Goal: Task Accomplishment & Management: Manage account settings

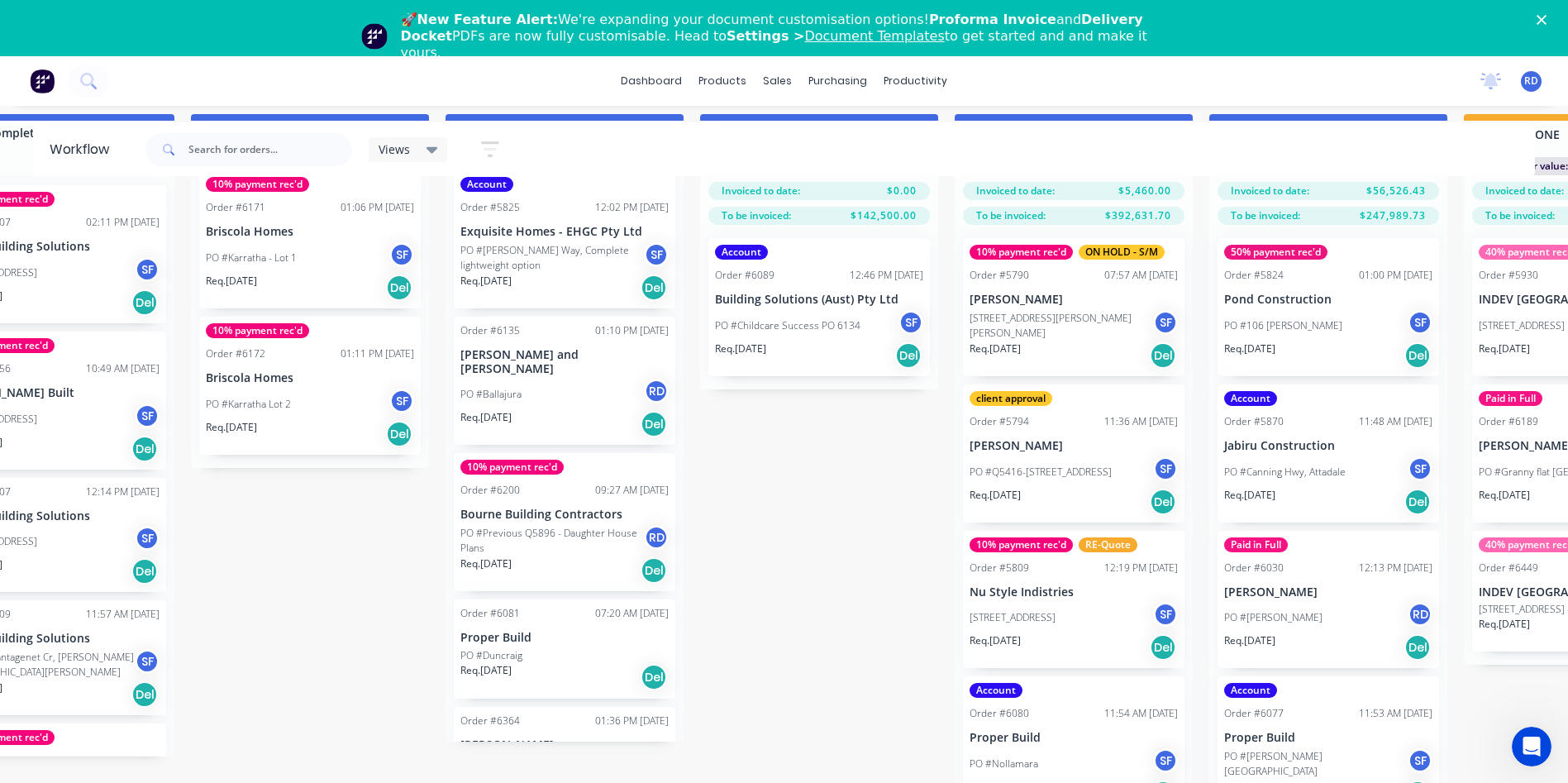
scroll to position [650, 0]
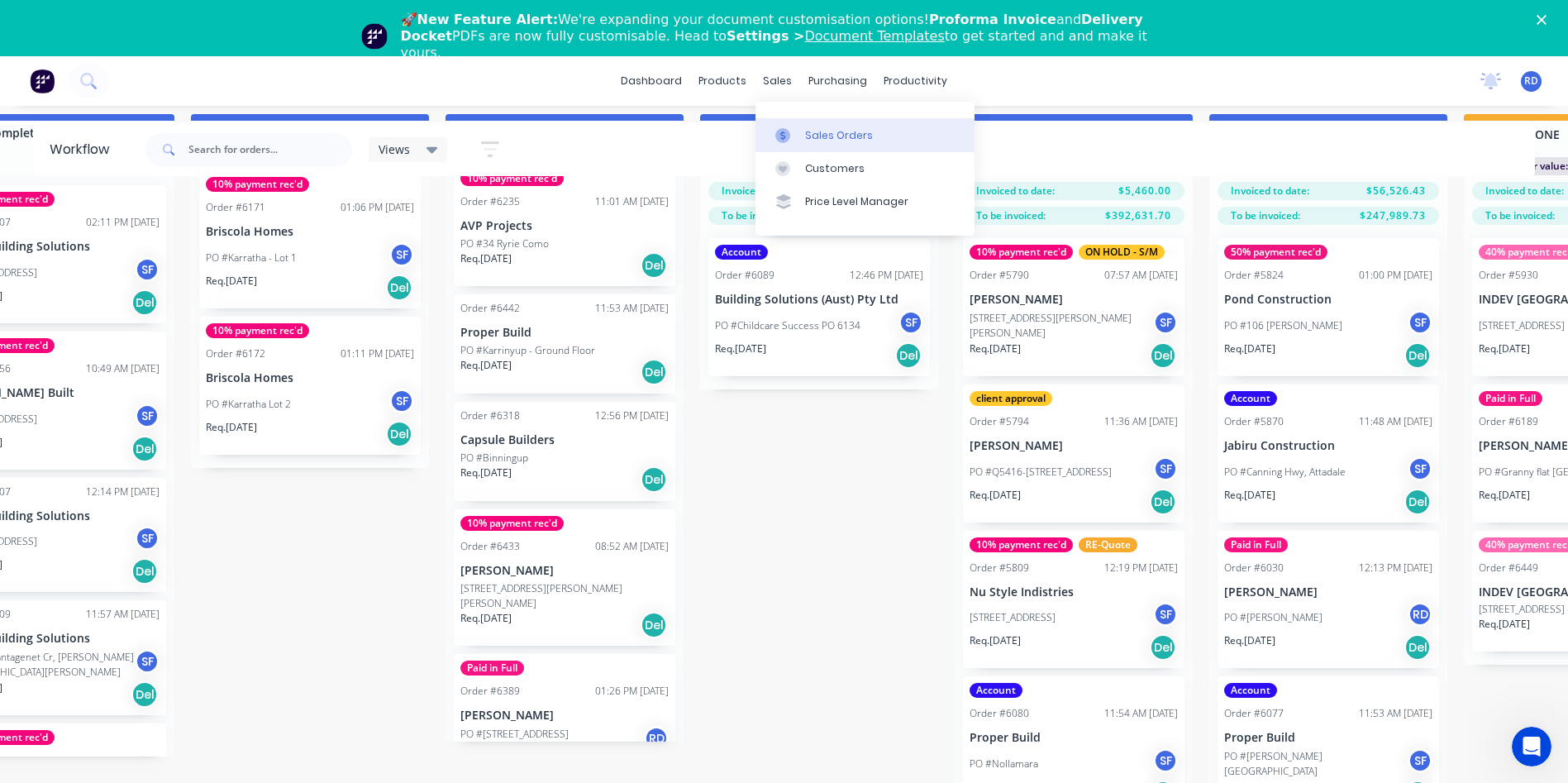
click at [825, 136] on div "Sales Orders" at bounding box center [839, 135] width 68 height 15
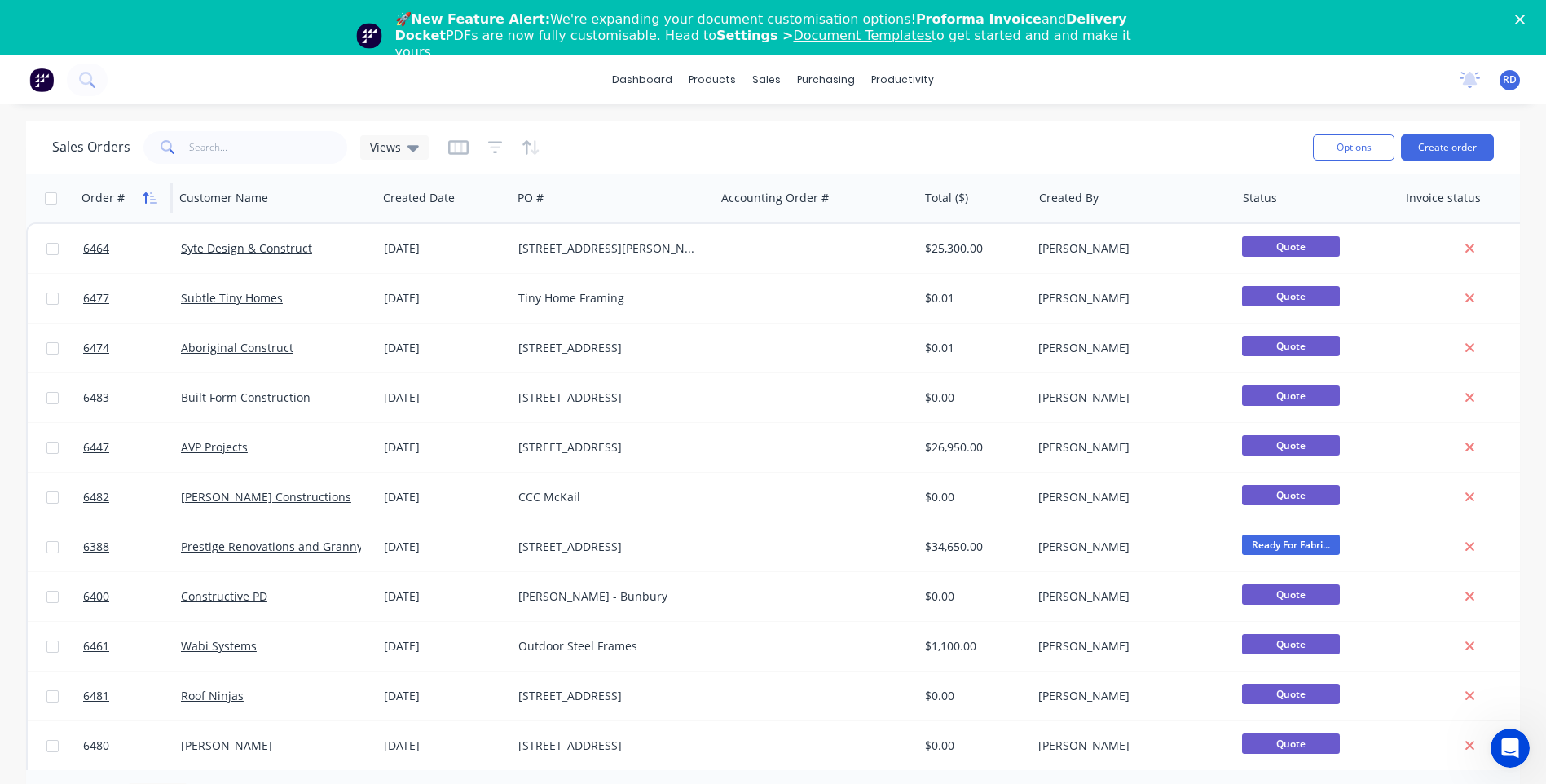
click at [151, 203] on icon "button" at bounding box center [153, 198] width 7 height 11
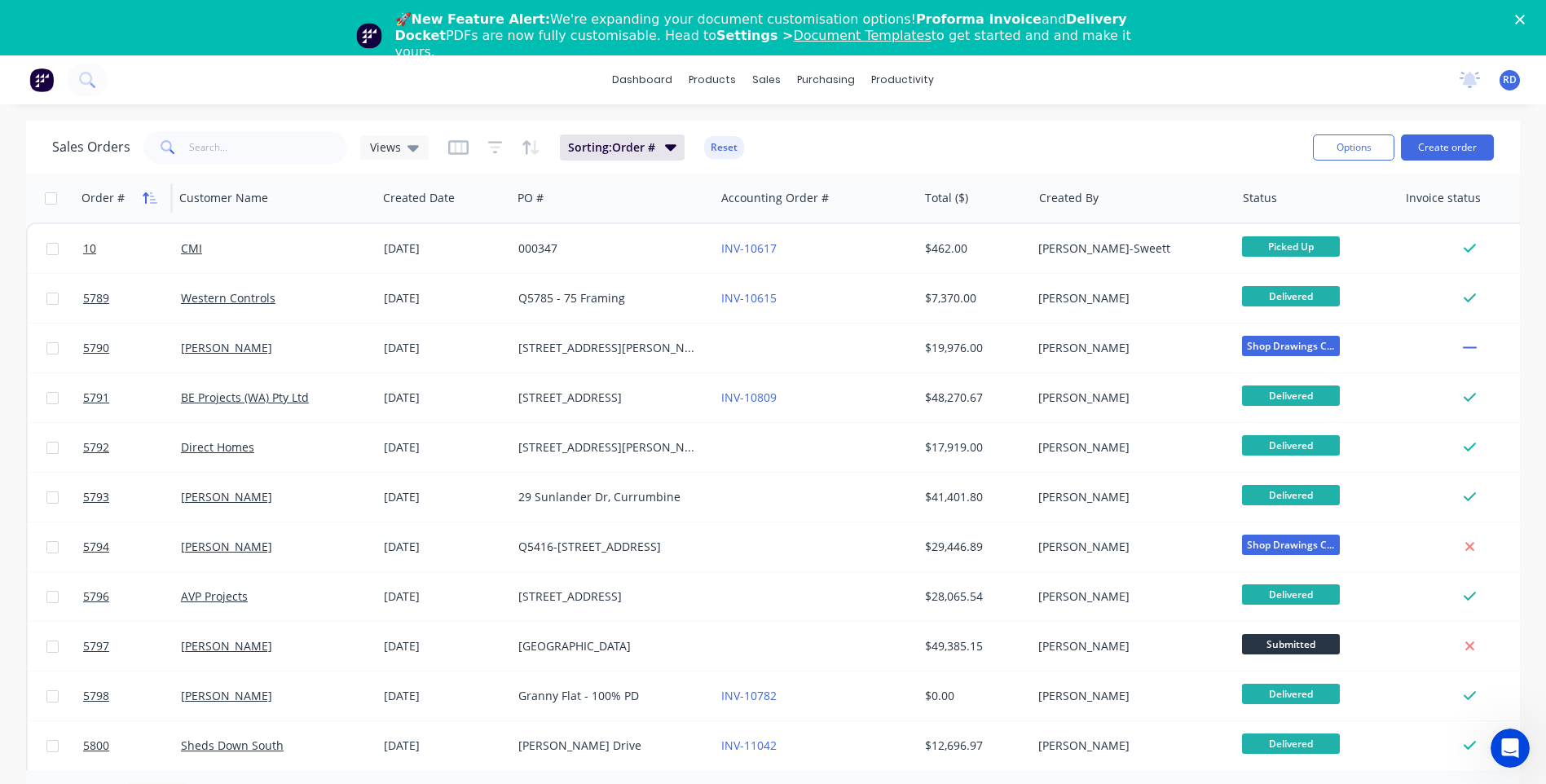
click at [147, 197] on icon "button" at bounding box center [150, 198] width 15 height 13
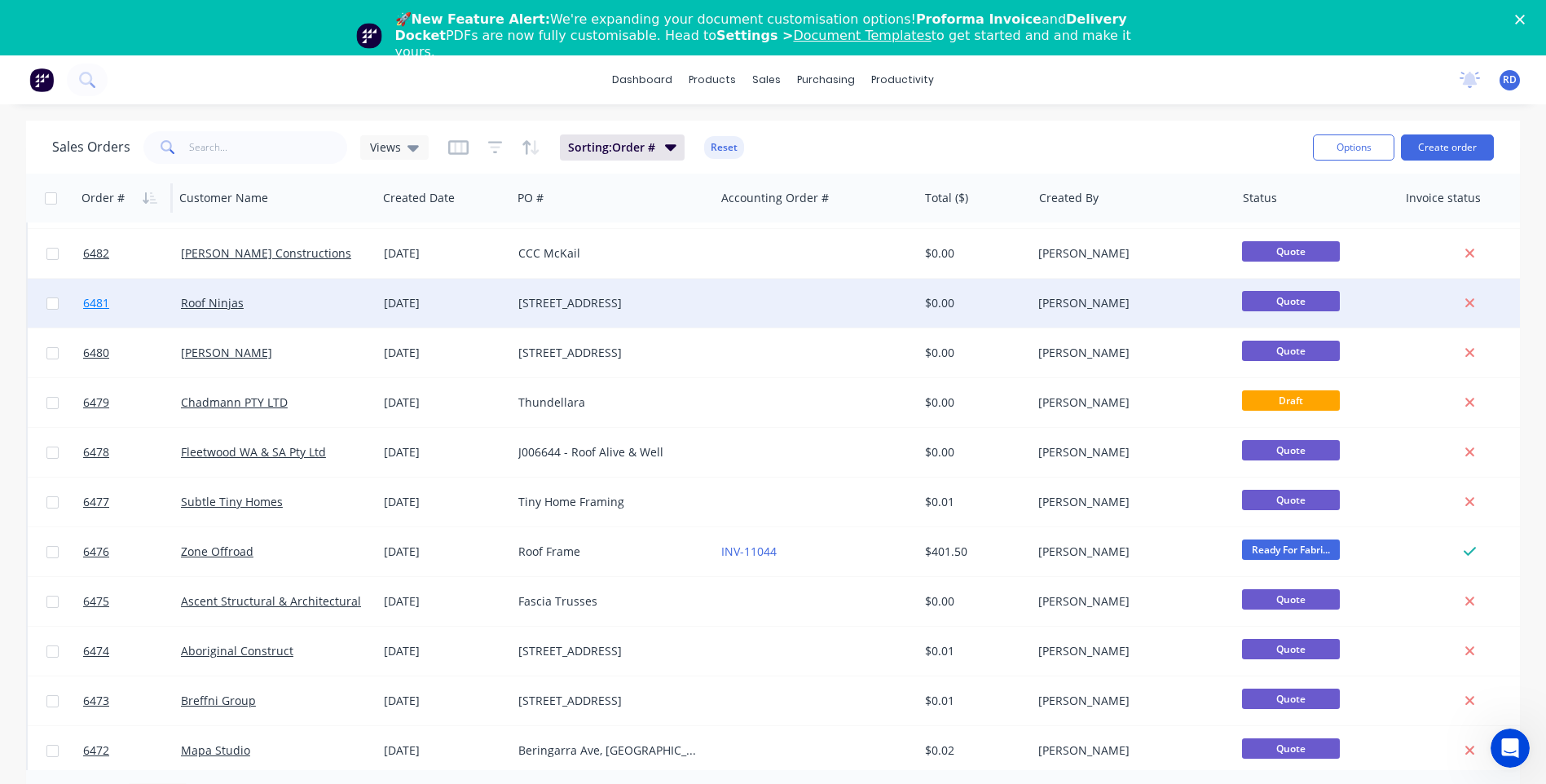
scroll to position [82, 0]
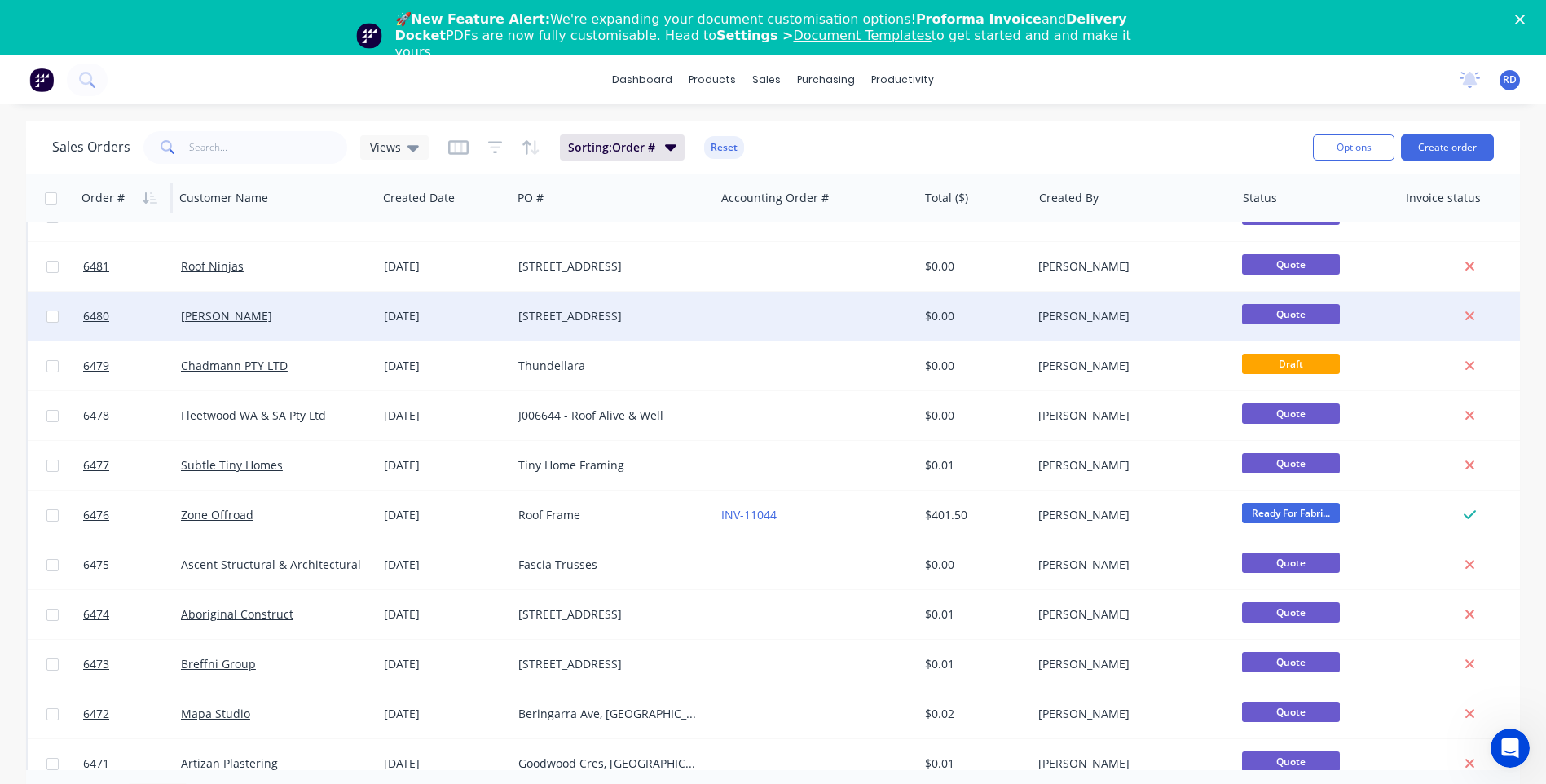
click at [270, 315] on div "[PERSON_NAME]" at bounding box center [271, 316] width 181 height 17
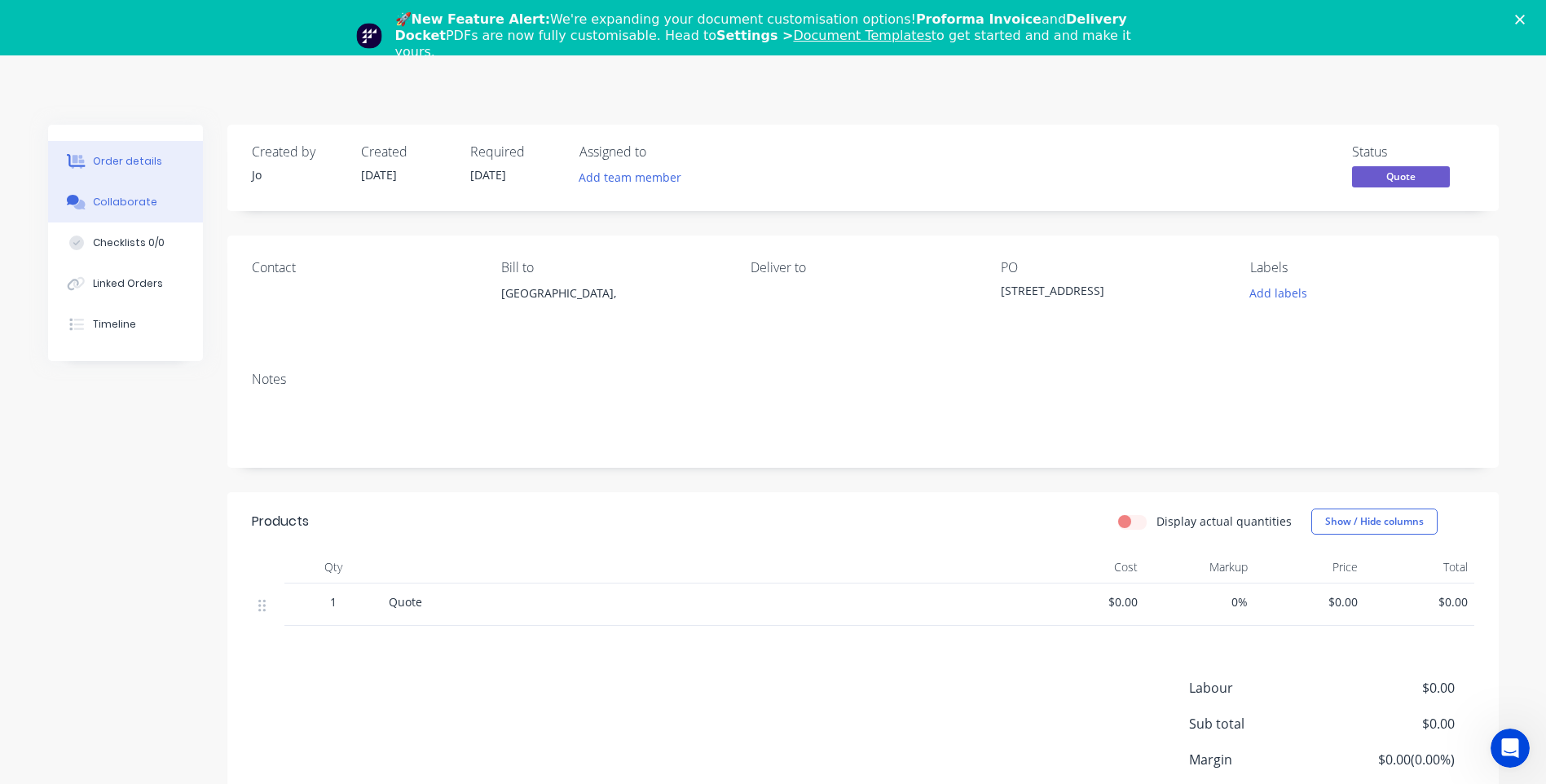
click at [133, 199] on div "Collaborate" at bounding box center [125, 202] width 64 height 15
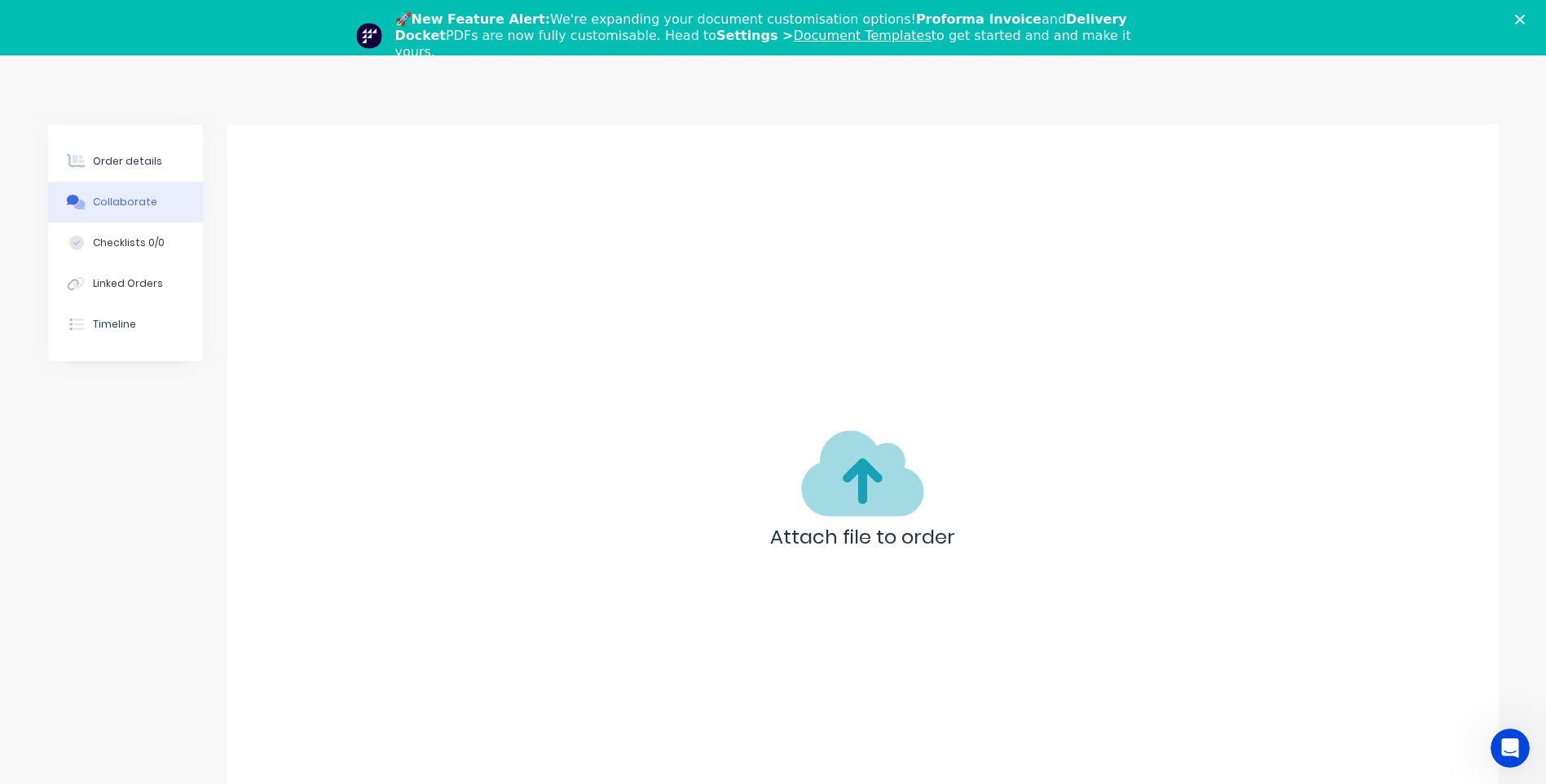
click at [314, 352] on div "Attach file to order" at bounding box center [862, 494] width 1271 height 739
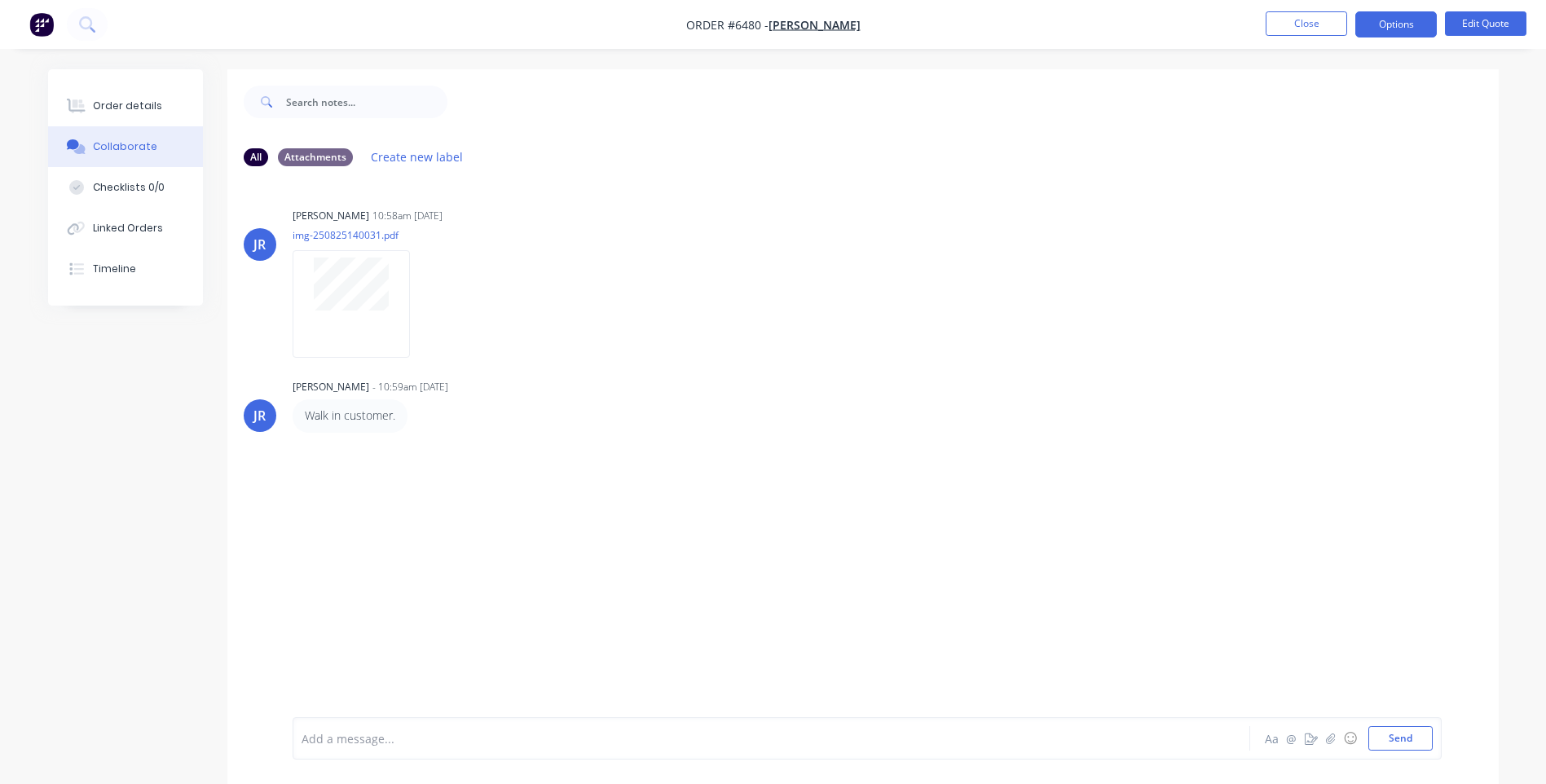
click at [370, 435] on div "JR Jo Reeves 10:58am 25/08/25 img-250825140031.pdf Labels Download JR Jo Reeves…" at bounding box center [862, 448] width 1271 height 538
click at [367, 415] on p "Walk in customer." at bounding box center [350, 415] width 90 height 17
